Goal: Transaction & Acquisition: Obtain resource

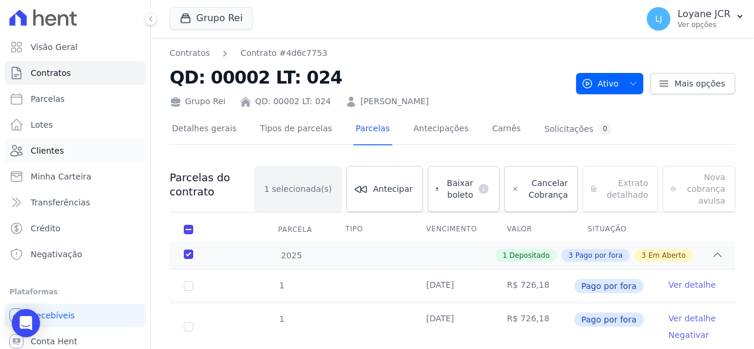
click at [94, 158] on link "Clientes" at bounding box center [75, 151] width 141 height 24
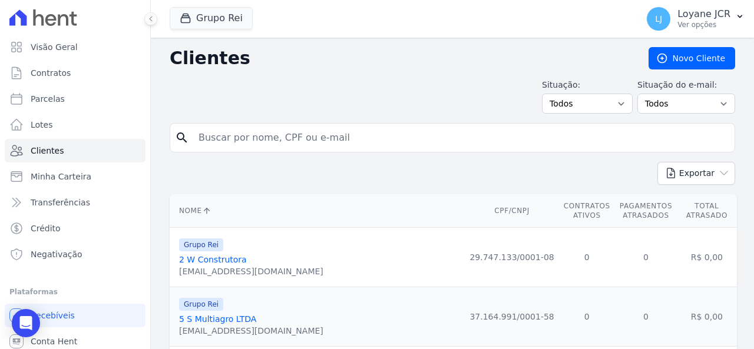
drag, startPoint x: 95, startPoint y: 157, endPoint x: 380, endPoint y: 137, distance: 284.7
click at [380, 137] on input "search" at bounding box center [461, 138] width 539 height 24
paste input "025.465.830-00"
type input "025.465.830-00"
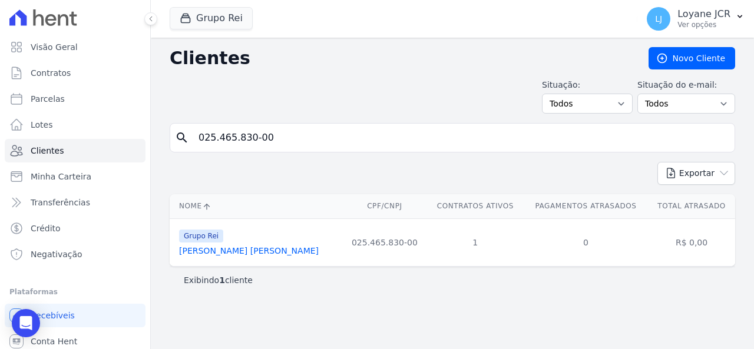
click at [252, 253] on link "[PERSON_NAME] [PERSON_NAME]" at bounding box center [249, 250] width 140 height 9
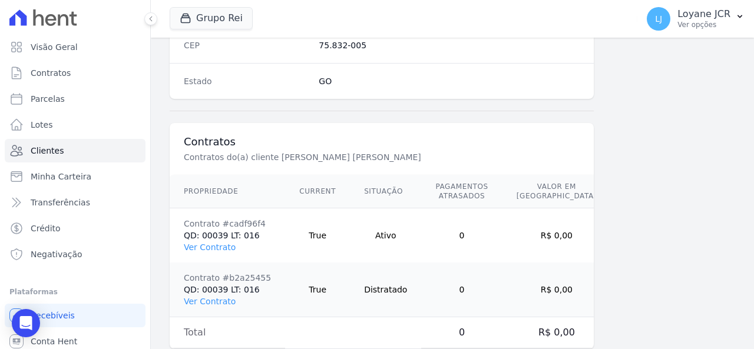
scroll to position [811, 0]
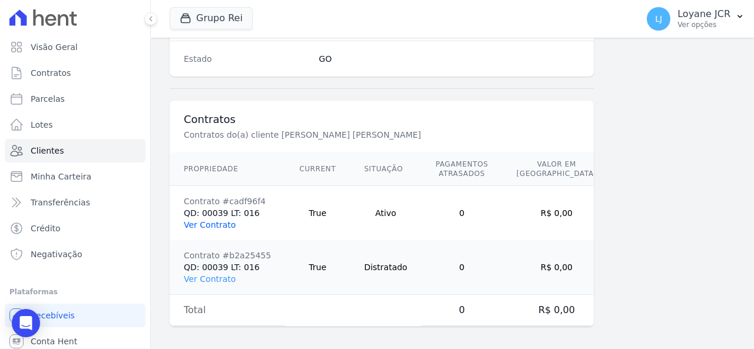
click at [215, 220] on link "Ver Contrato" at bounding box center [210, 224] width 52 height 9
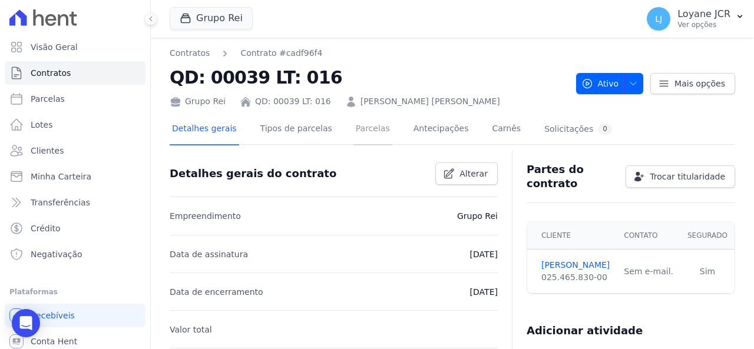
click at [367, 135] on link "Parcelas" at bounding box center [373, 129] width 39 height 31
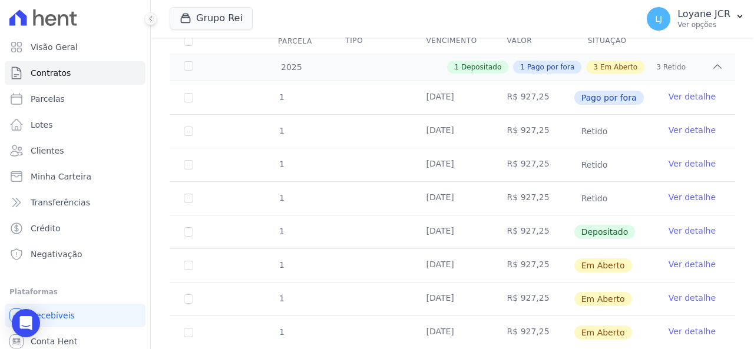
scroll to position [236, 0]
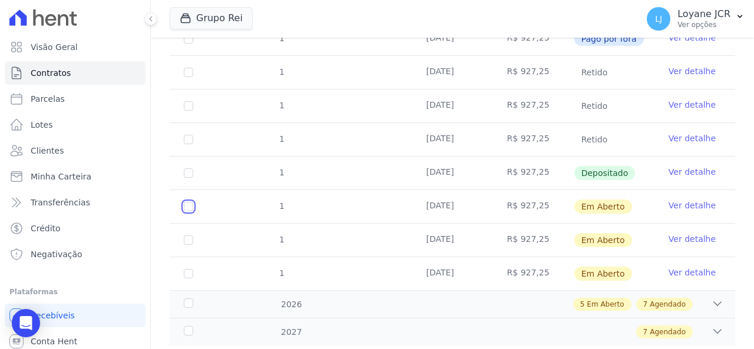
click at [191, 207] on input "checkbox" at bounding box center [188, 206] width 9 height 9
checkbox input "true"
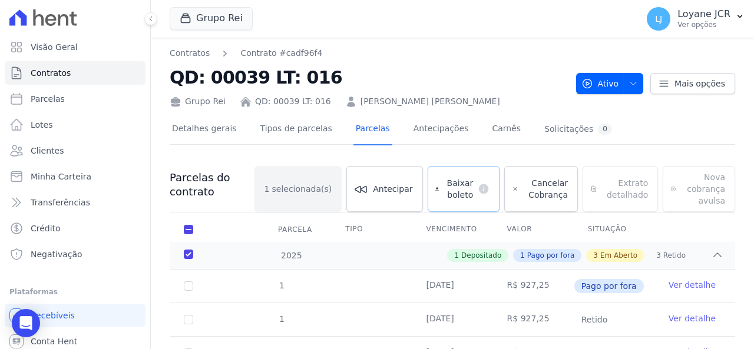
click at [461, 181] on span "Baixar boleto" at bounding box center [458, 189] width 29 height 24
